Goal: Task Accomplishment & Management: Use online tool/utility

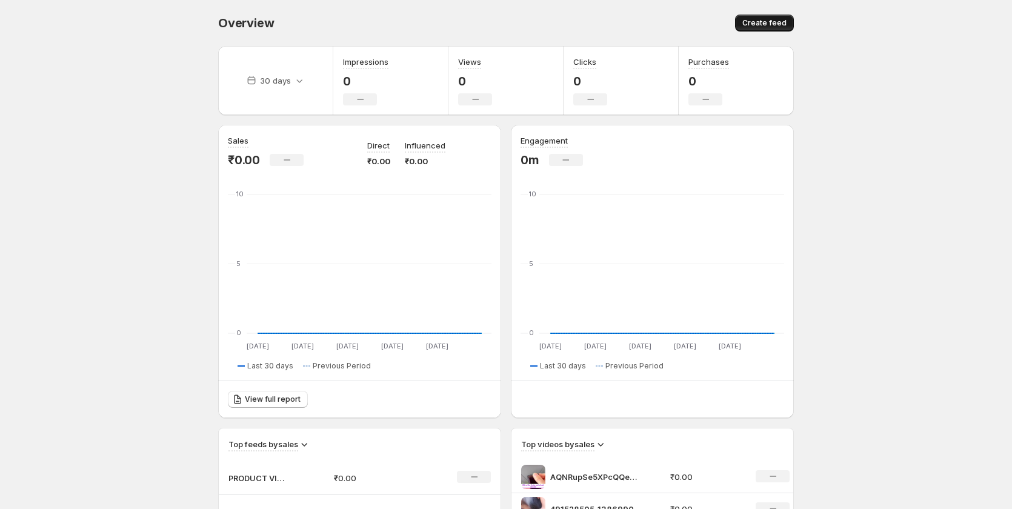
click at [750, 30] on button "Create feed" at bounding box center [764, 23] width 59 height 17
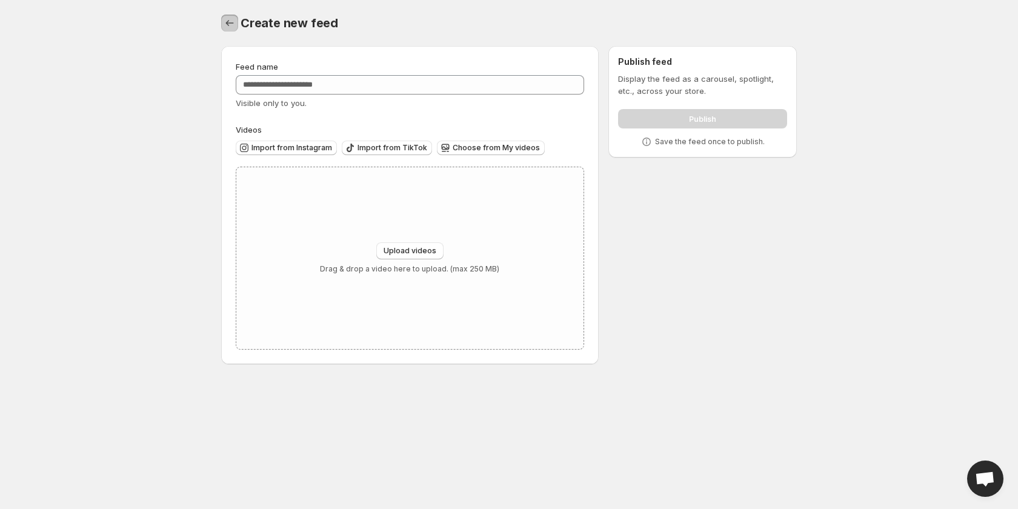
click at [230, 27] on icon "Settings" at bounding box center [230, 23] width 12 height 12
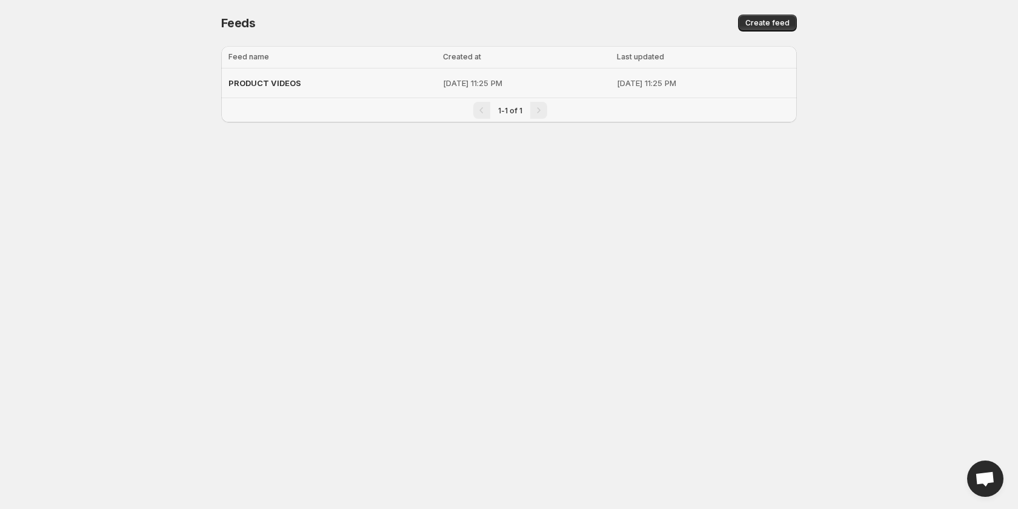
click at [579, 83] on p "[DATE] 11:25 PM" at bounding box center [526, 83] width 167 height 12
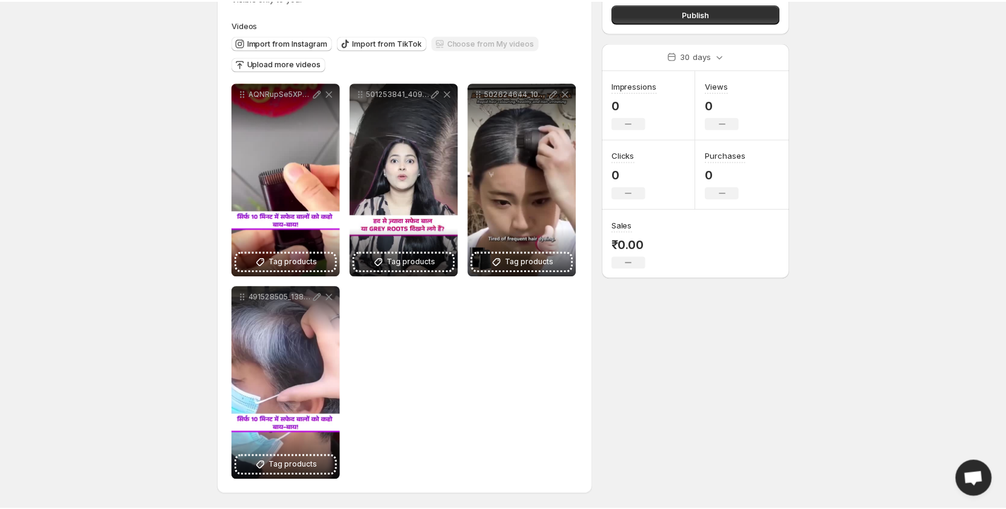
scroll to position [45, 0]
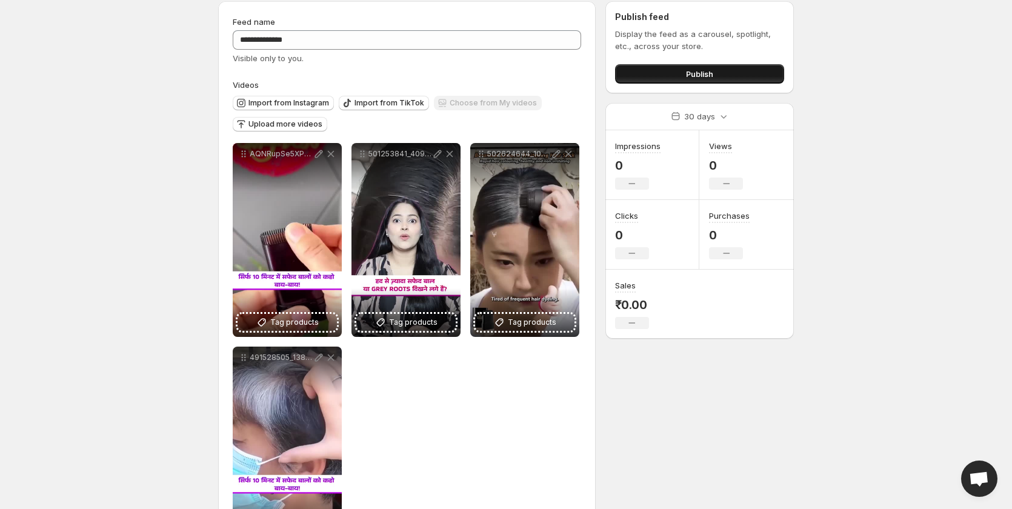
click at [667, 74] on button "Publish" at bounding box center [699, 73] width 169 height 19
click at [696, 73] on span "Publish" at bounding box center [699, 74] width 27 height 12
click at [689, 81] on button "Publish" at bounding box center [699, 73] width 169 height 19
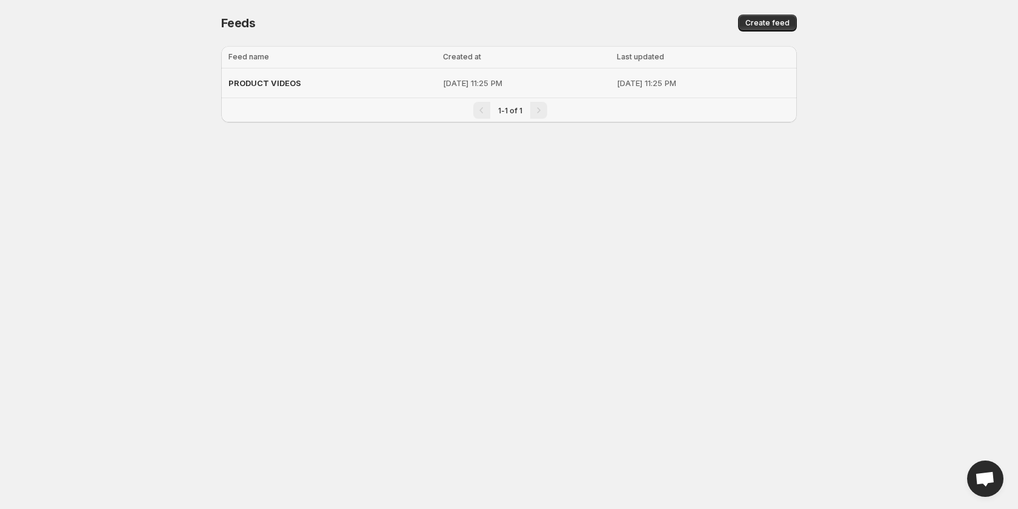
click at [560, 76] on td "[DATE] 11:25 PM" at bounding box center [526, 83] width 174 height 30
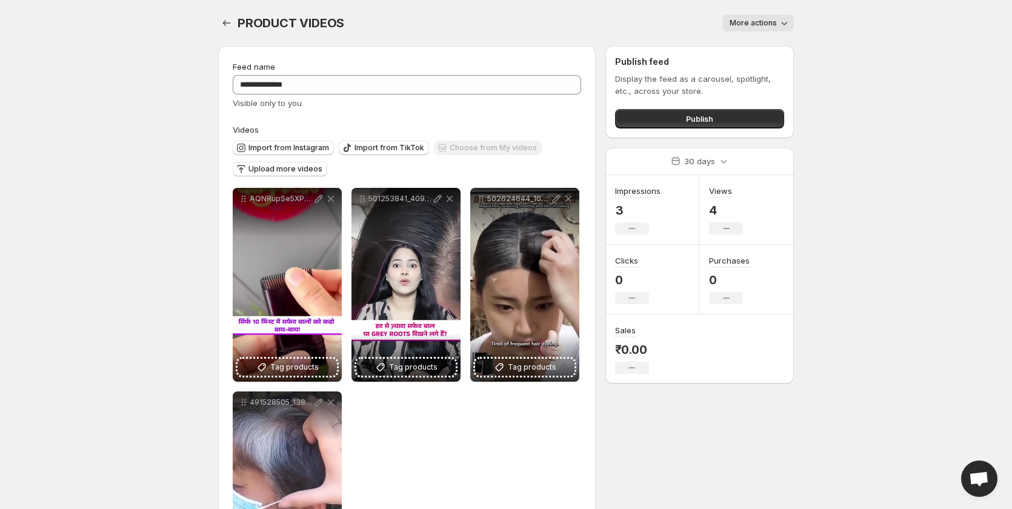
click at [757, 29] on button "More actions" at bounding box center [757, 23] width 71 height 17
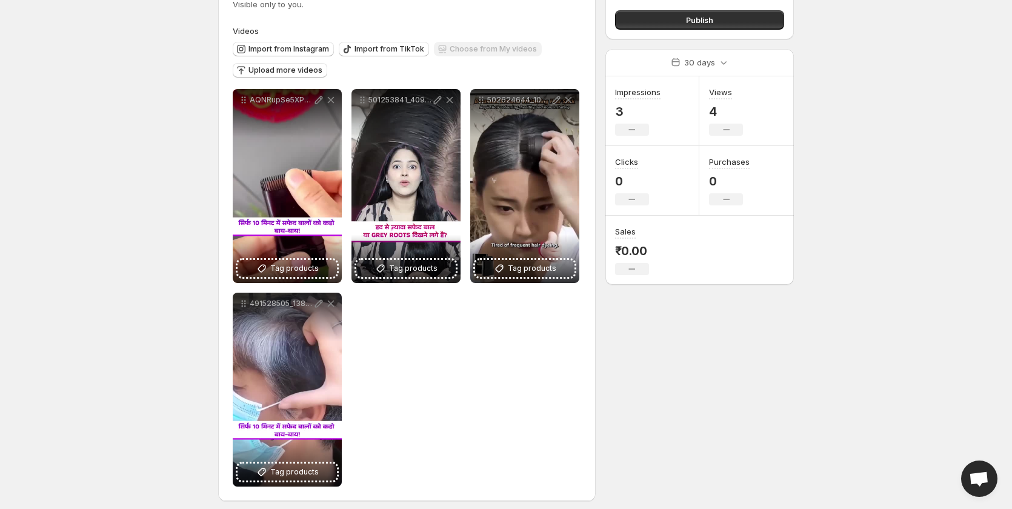
scroll to position [105, 0]
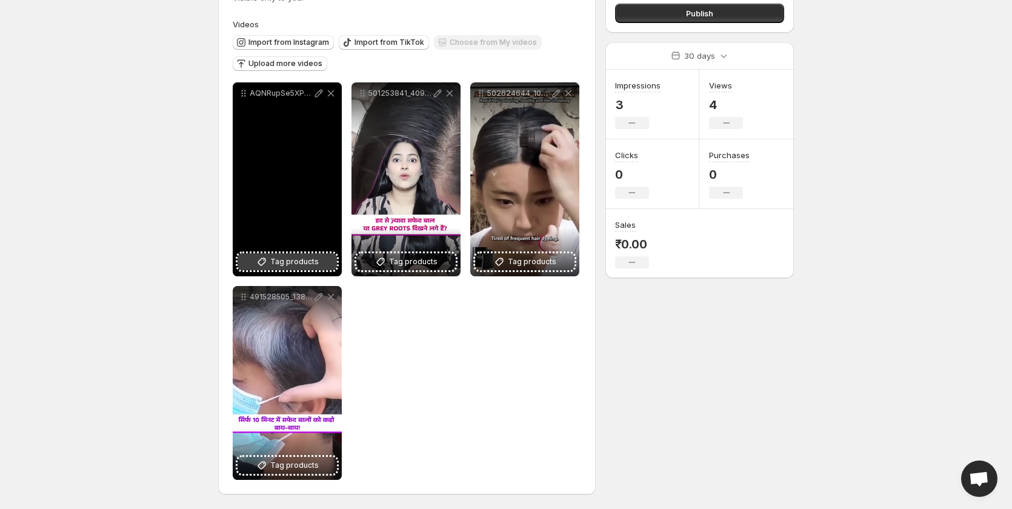
click at [283, 264] on span "Tag products" at bounding box center [294, 262] width 48 height 12
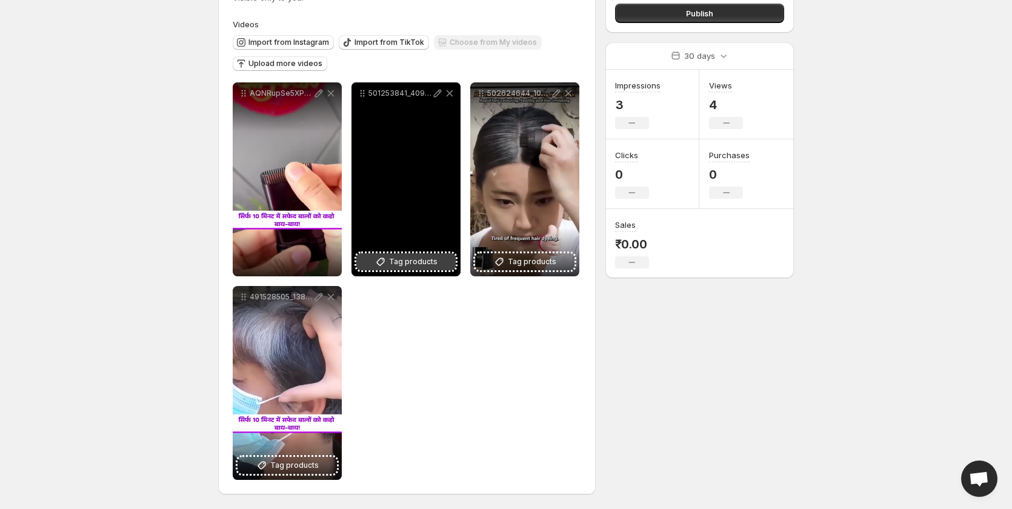
click at [400, 261] on span "Tag products" at bounding box center [413, 262] width 48 height 12
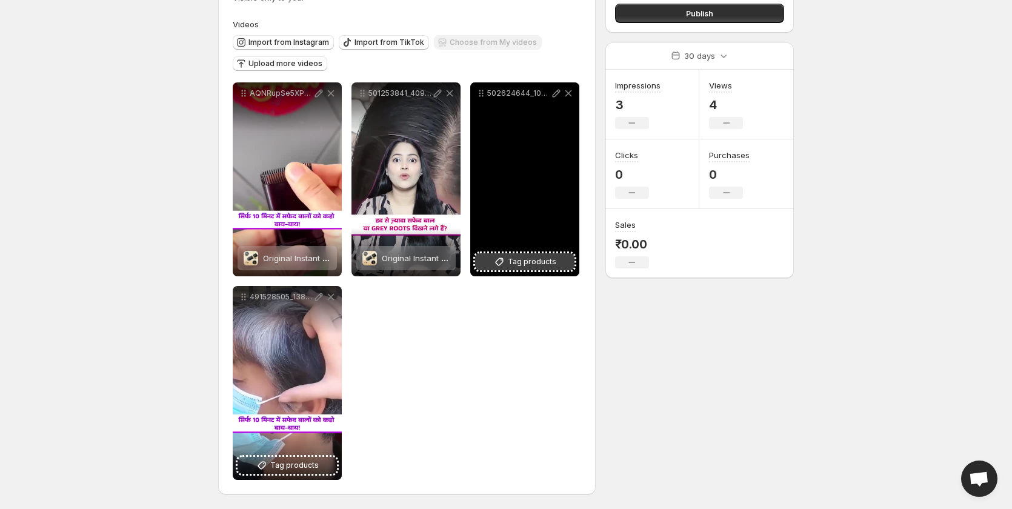
click at [496, 261] on icon at bounding box center [499, 262] width 12 height 12
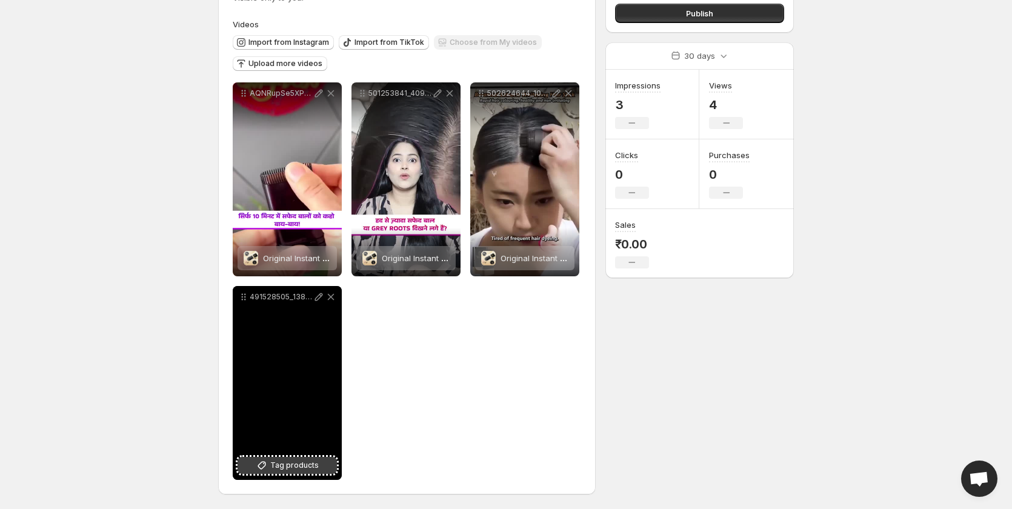
click at [274, 472] on button "Tag products" at bounding box center [287, 465] width 99 height 17
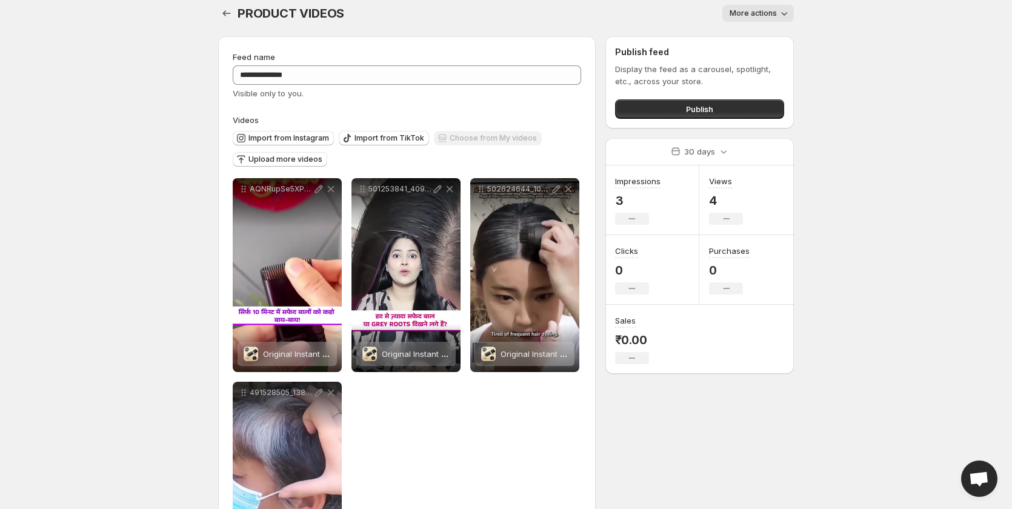
scroll to position [0, 0]
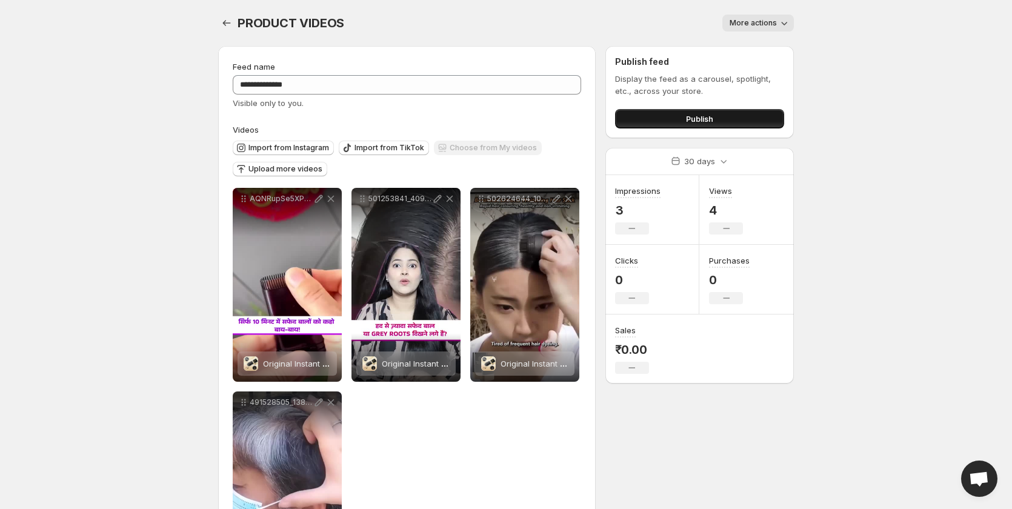
click at [742, 109] on button "Publish" at bounding box center [699, 118] width 169 height 19
click at [231, 30] on button "Settings" at bounding box center [226, 23] width 17 height 17
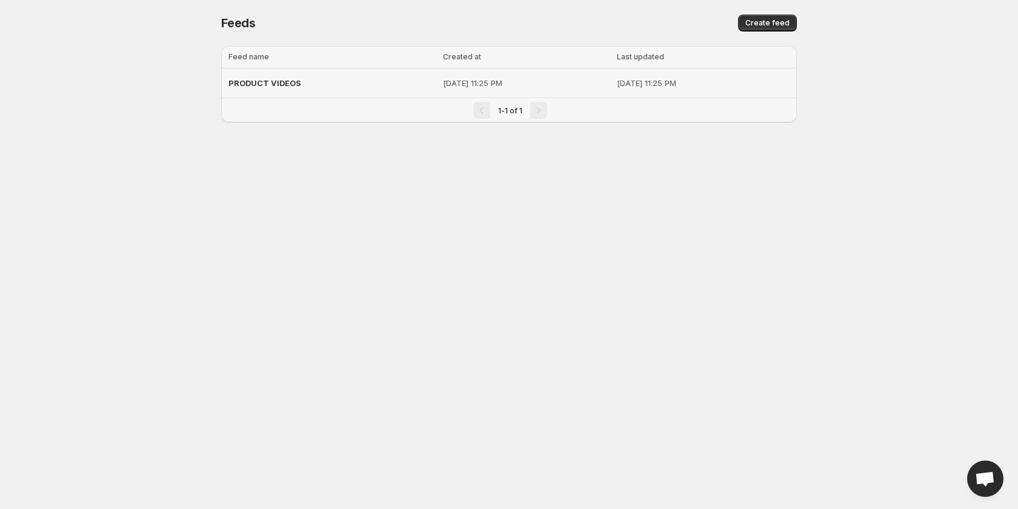
click at [350, 82] on div "PRODUCT VIDEOS" at bounding box center [331, 83] width 207 height 22
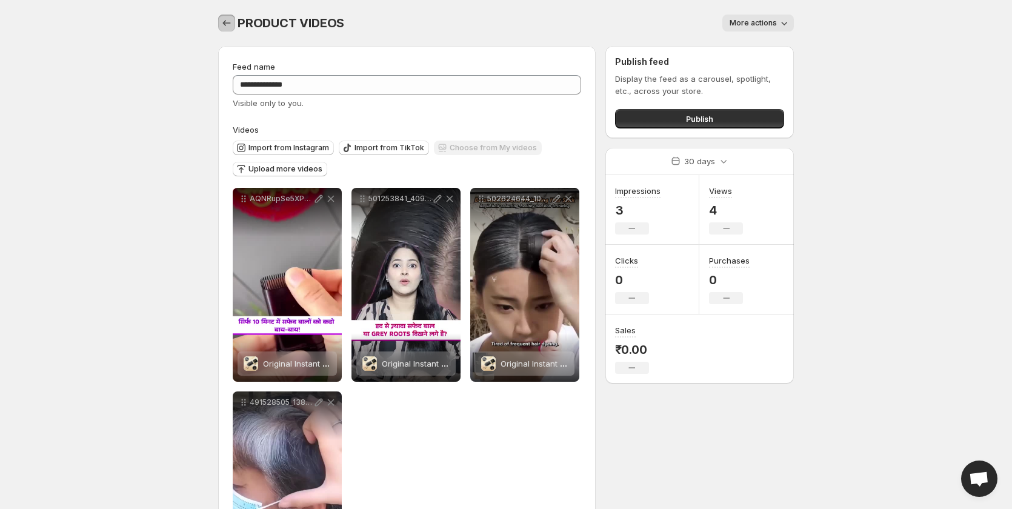
click at [231, 28] on icon "Settings" at bounding box center [227, 23] width 12 height 12
